Goal: Task Accomplishment & Management: Use online tool/utility

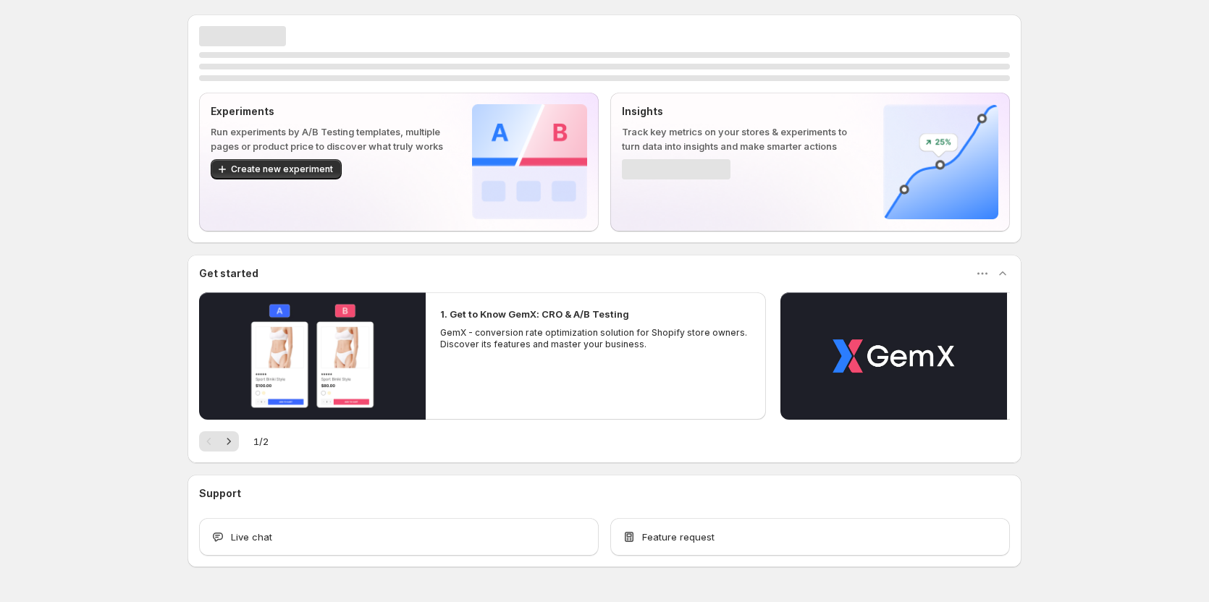
scroll to position [43, 0]
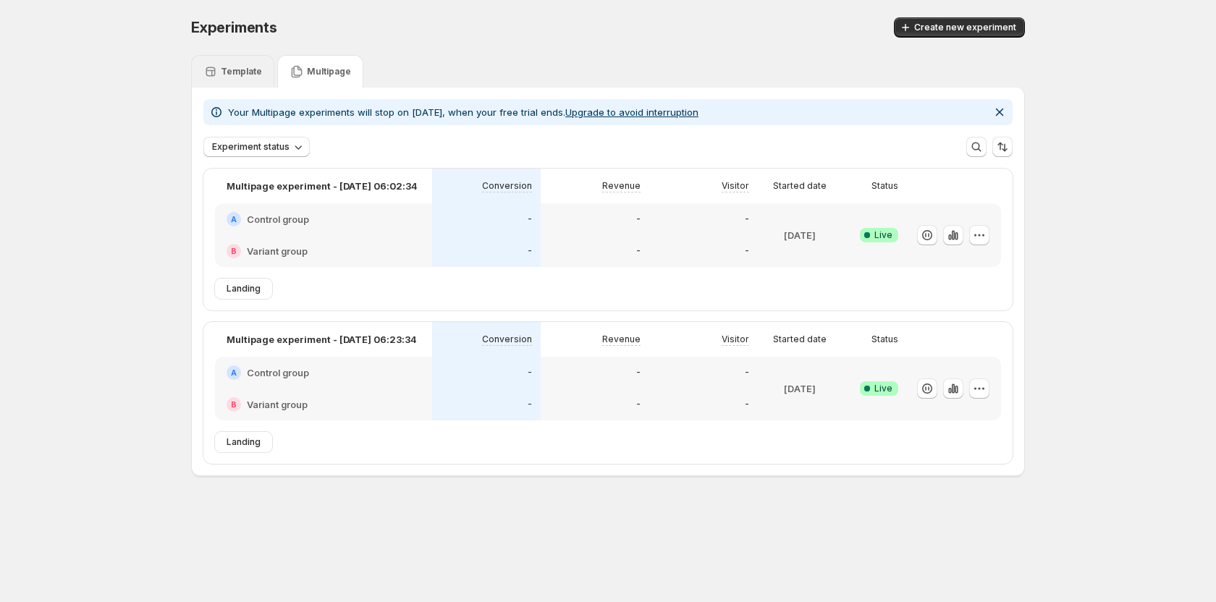
click at [231, 72] on p "Template" at bounding box center [241, 72] width 41 height 12
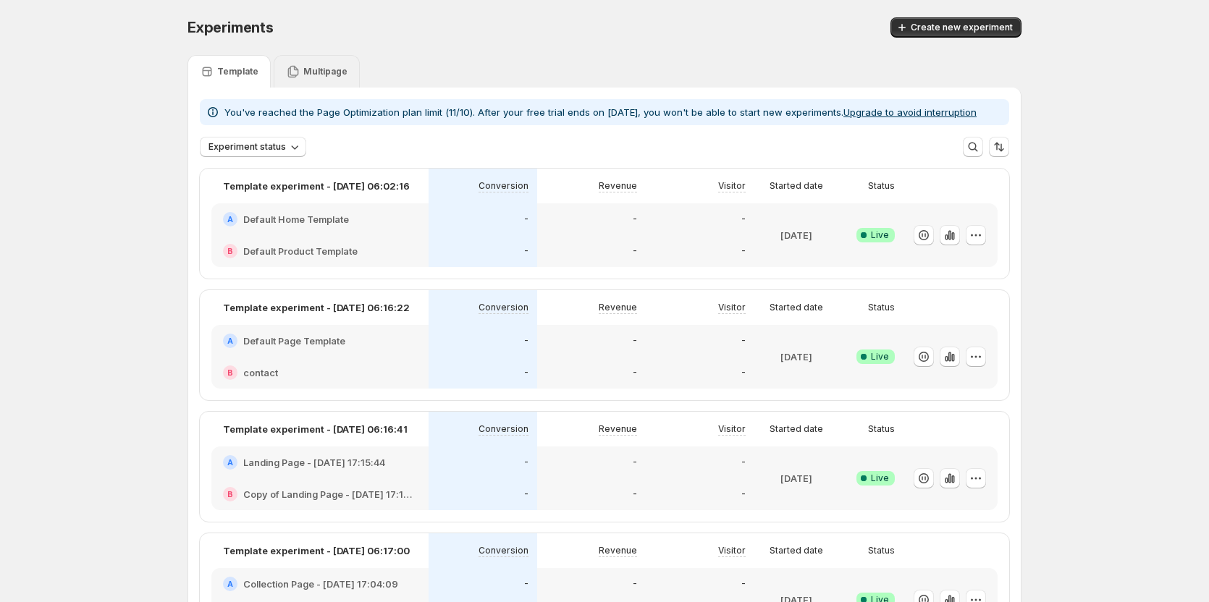
click at [326, 77] on p "Multipage" at bounding box center [325, 72] width 44 height 12
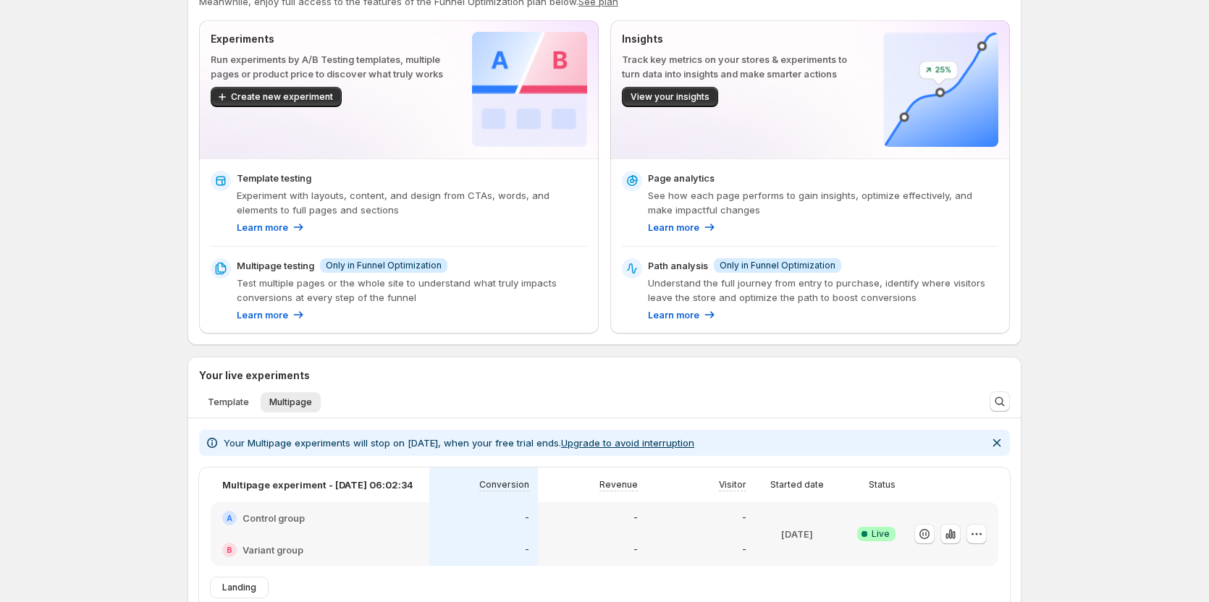
scroll to position [145, 0]
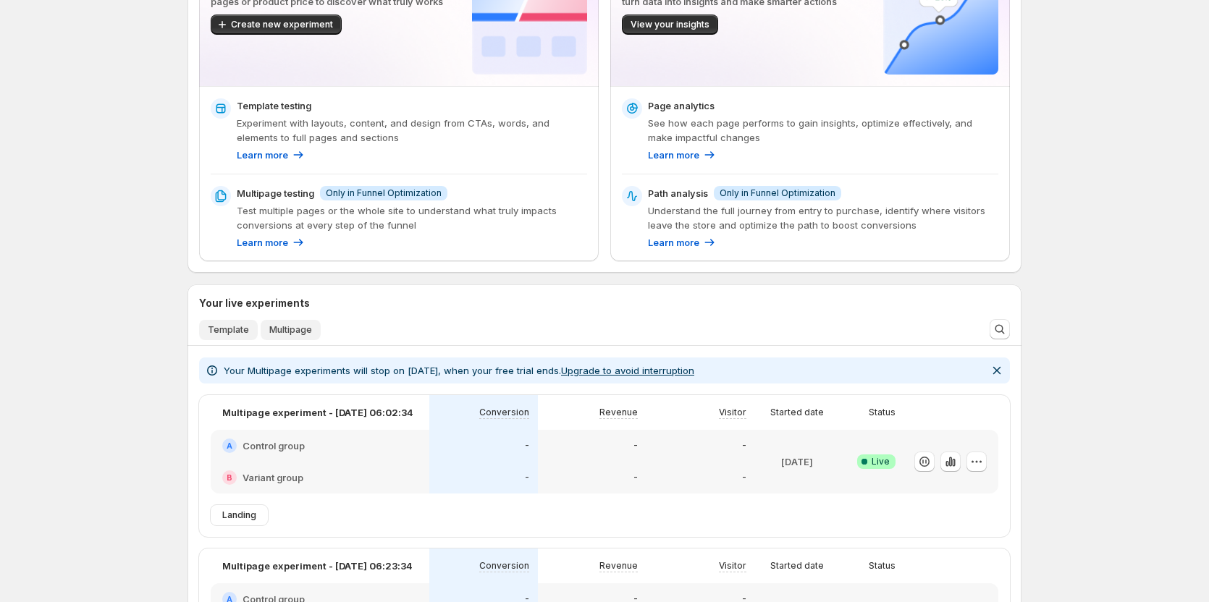
click at [248, 329] on span "Template" at bounding box center [228, 330] width 41 height 12
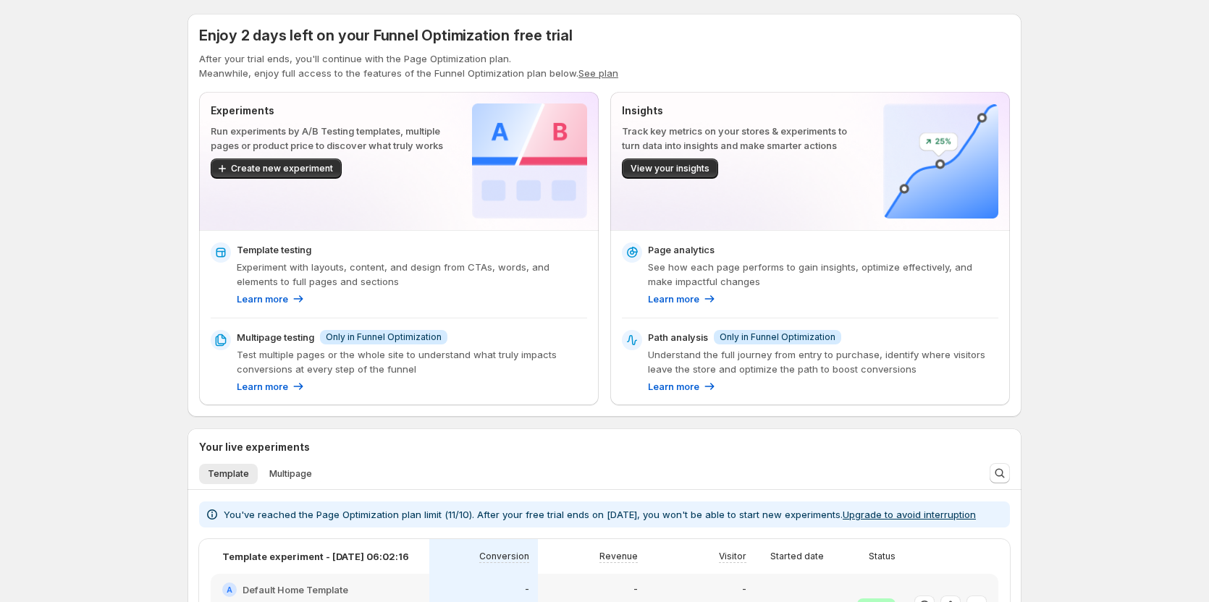
scroll to position [0, 0]
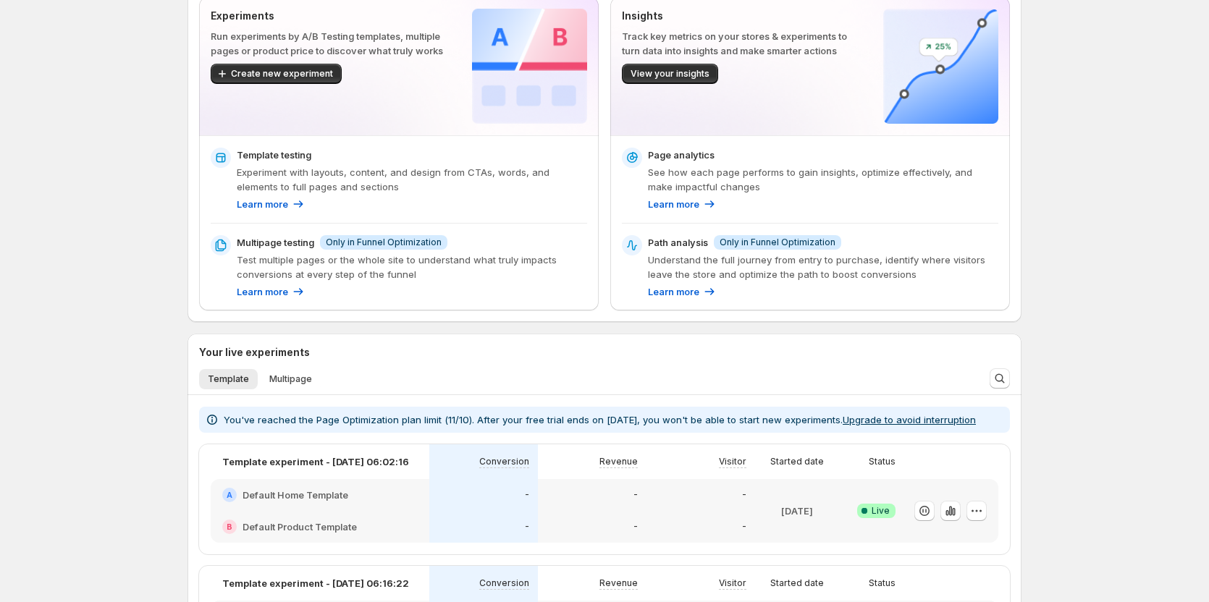
scroll to position [72, 0]
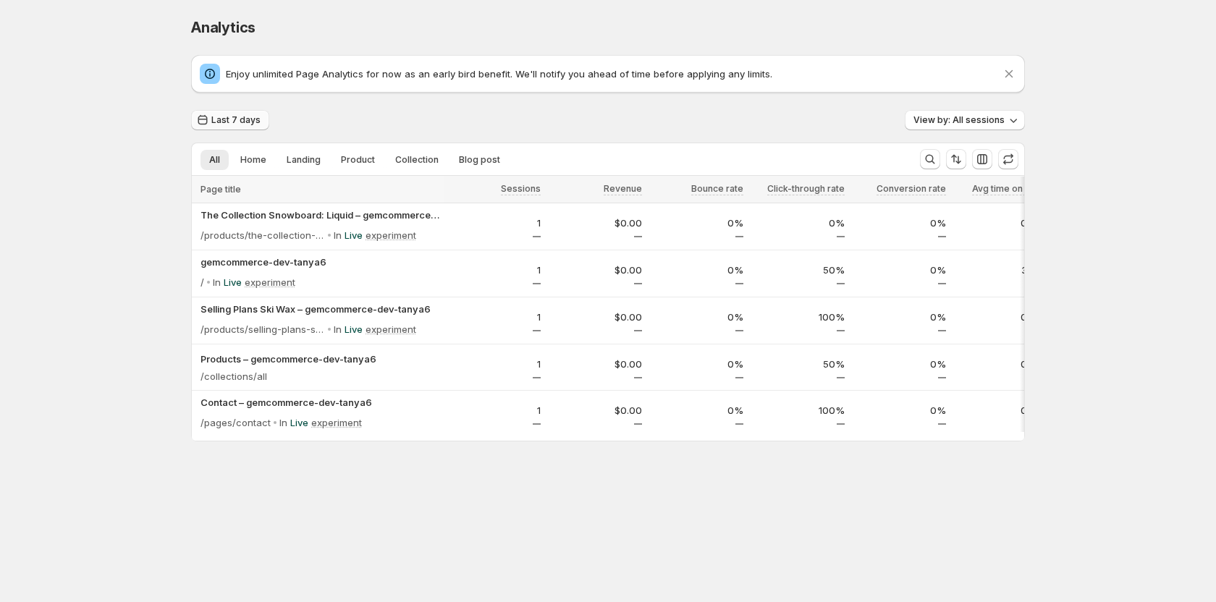
click at [216, 120] on span "Last 7 days" at bounding box center [235, 120] width 49 height 12
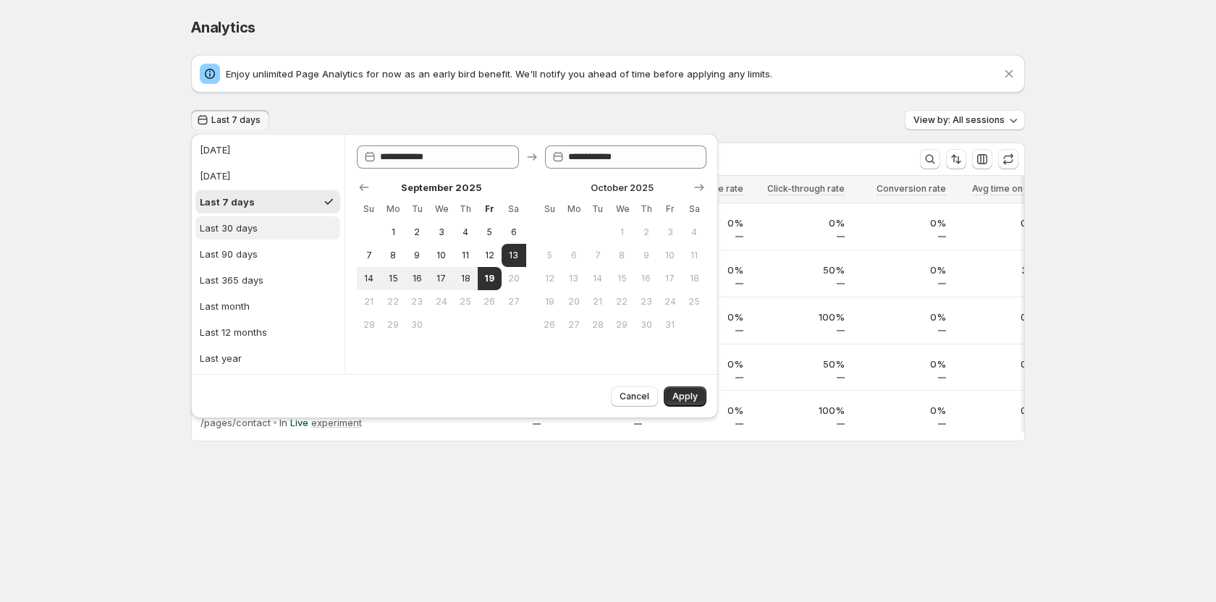
click at [227, 223] on div "Last 30 days" at bounding box center [229, 228] width 58 height 14
type input "**********"
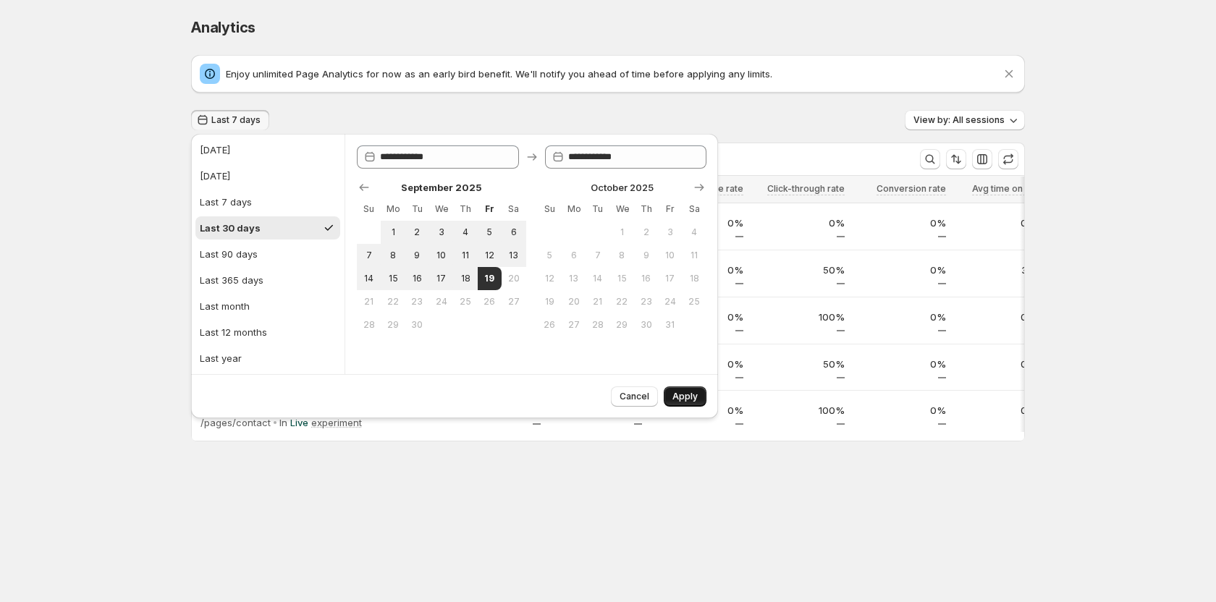
click at [693, 388] on button "Apply" at bounding box center [685, 396] width 43 height 20
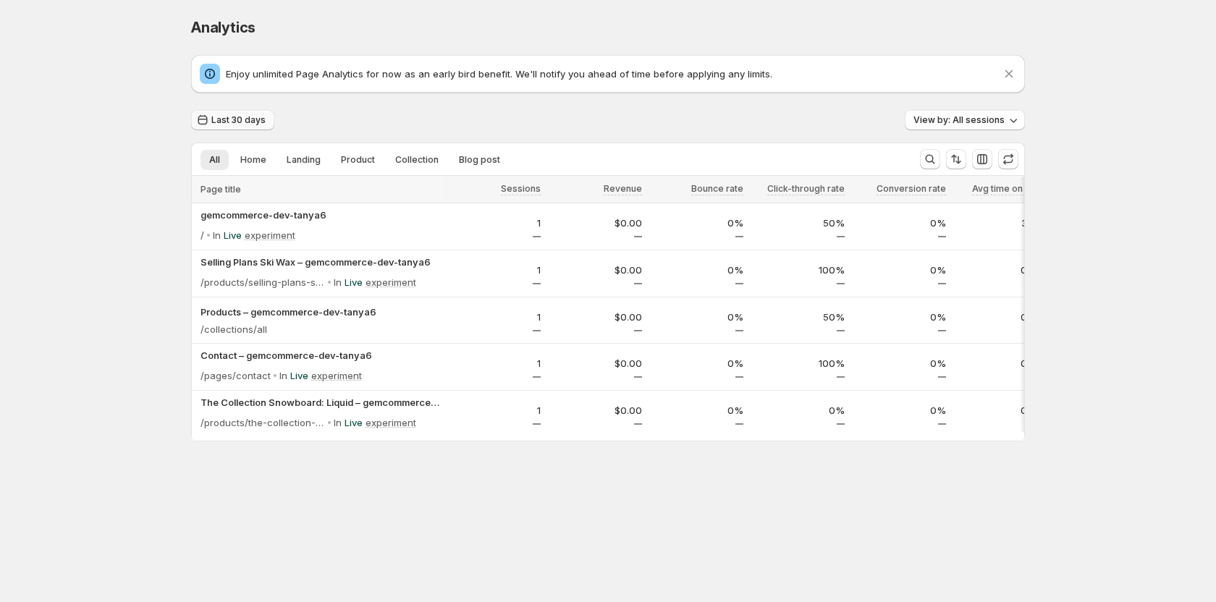
click at [255, 119] on span "Last 30 days" at bounding box center [238, 120] width 54 height 12
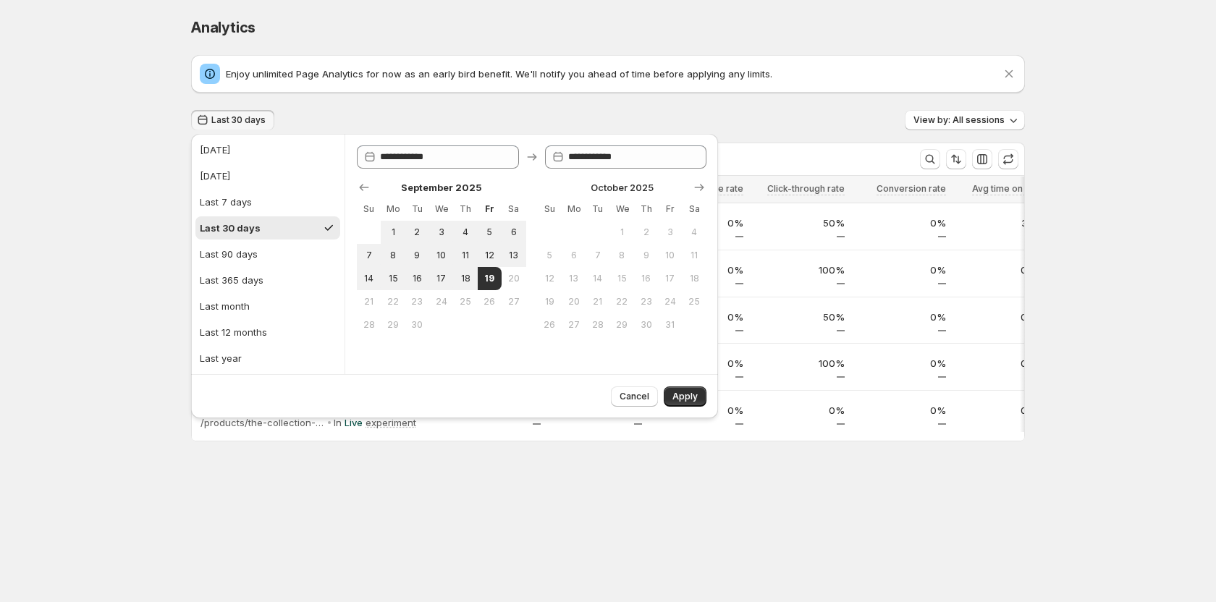
click at [255, 119] on span "Last 30 days" at bounding box center [238, 120] width 54 height 12
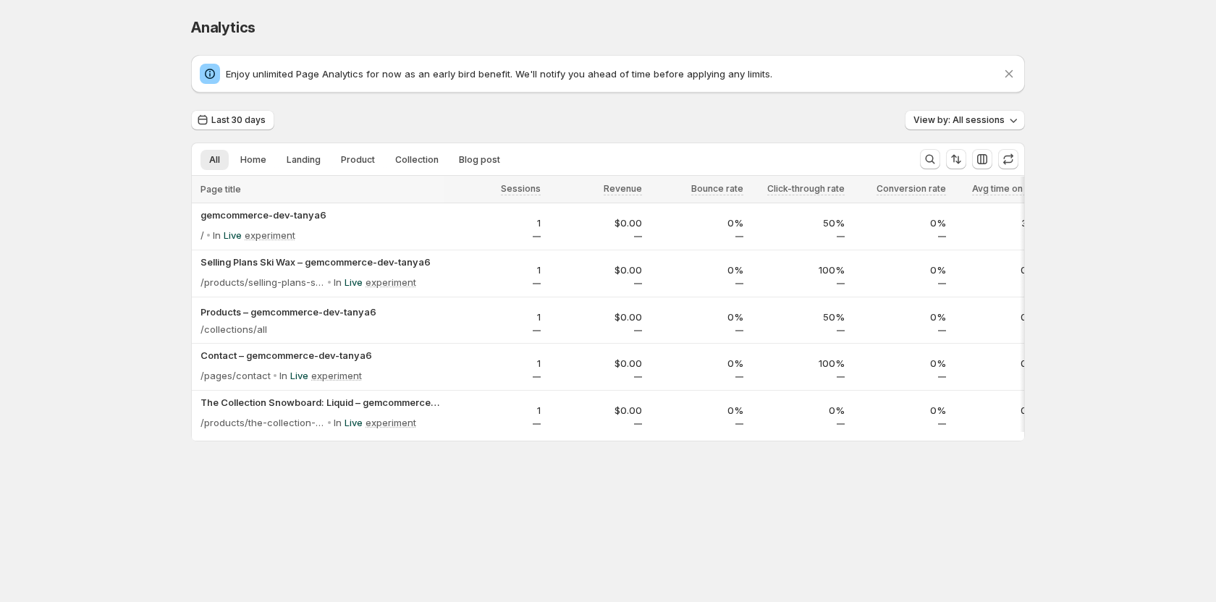
click at [310, 115] on div "Last 30 days View by: All sessions" at bounding box center [608, 120] width 834 height 21
click at [101, 188] on div "Analytics. This page is ready Analytics Enjoy unlimited Page Analytics for now …" at bounding box center [608, 260] width 1216 height 520
click at [69, 201] on div "Analytics. This page is ready Analytics Enjoy unlimited Page Analytics for now …" at bounding box center [608, 260] width 1216 height 520
click at [134, 237] on div "Analytics. This page is ready Analytics Enjoy unlimited Page Analytics for now …" at bounding box center [608, 260] width 1216 height 520
click at [93, 202] on div "Analytics. This page is ready Analytics Enjoy unlimited Page Analytics for now …" at bounding box center [608, 260] width 1216 height 520
